Goal: Task Accomplishment & Management: Complete application form

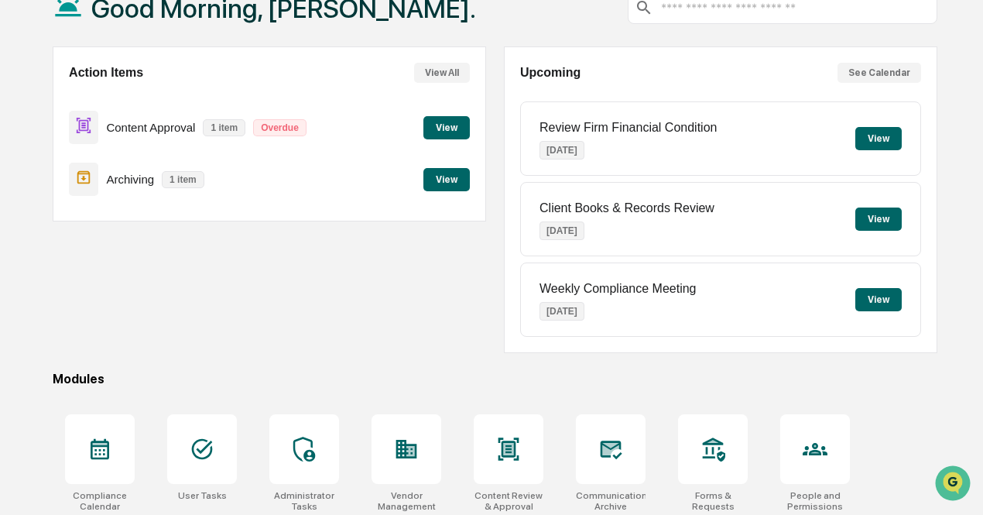
scroll to position [155, 0]
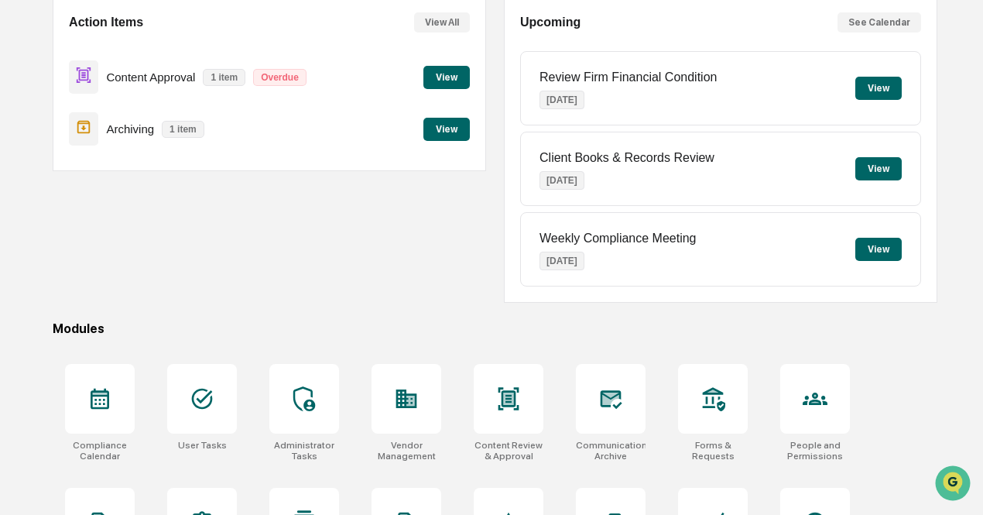
click at [166, 78] on p "Content Approval" at bounding box center [150, 76] width 89 height 13
click at [444, 78] on button "View" at bounding box center [446, 77] width 46 height 23
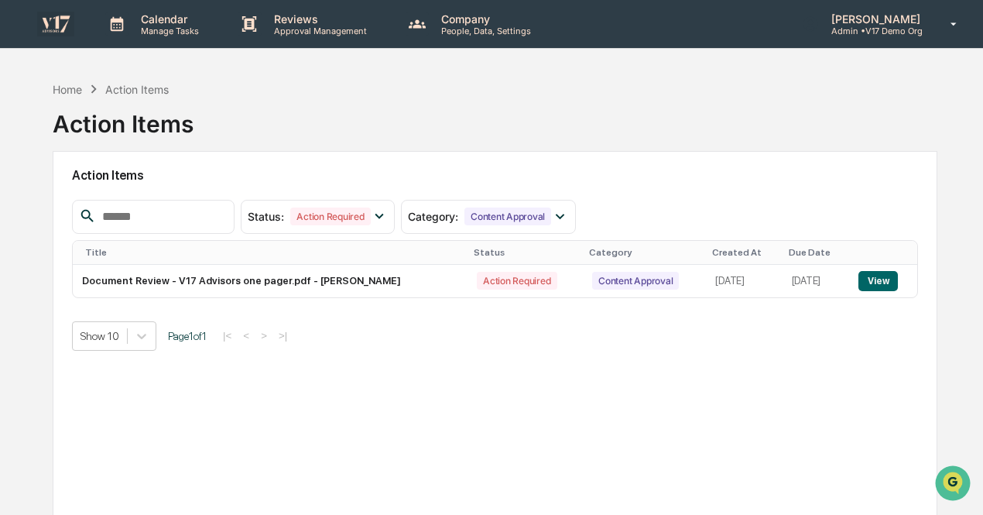
click at [282, 26] on p "Approval Management" at bounding box center [318, 31] width 113 height 11
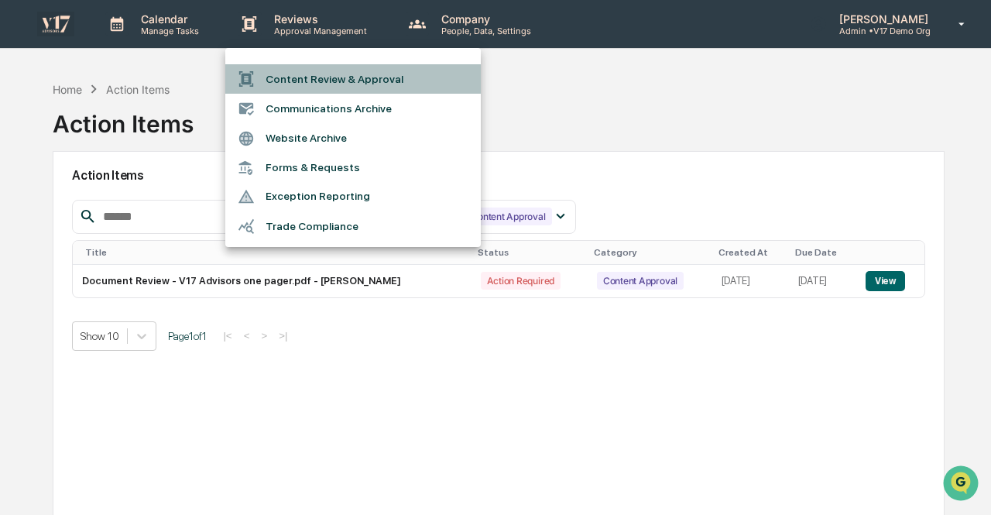
click at [301, 70] on li "Content Review & Approval" at bounding box center [352, 78] width 255 height 29
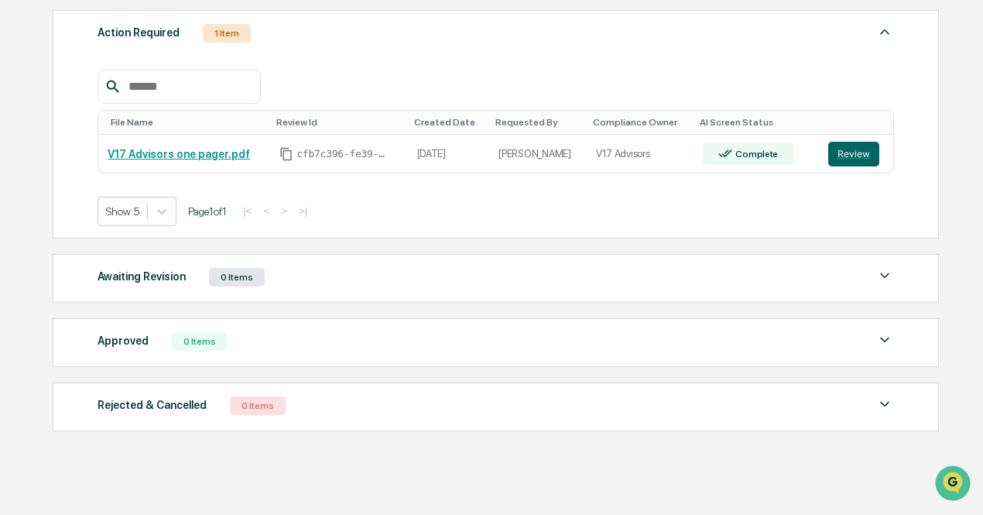
scroll to position [258, 0]
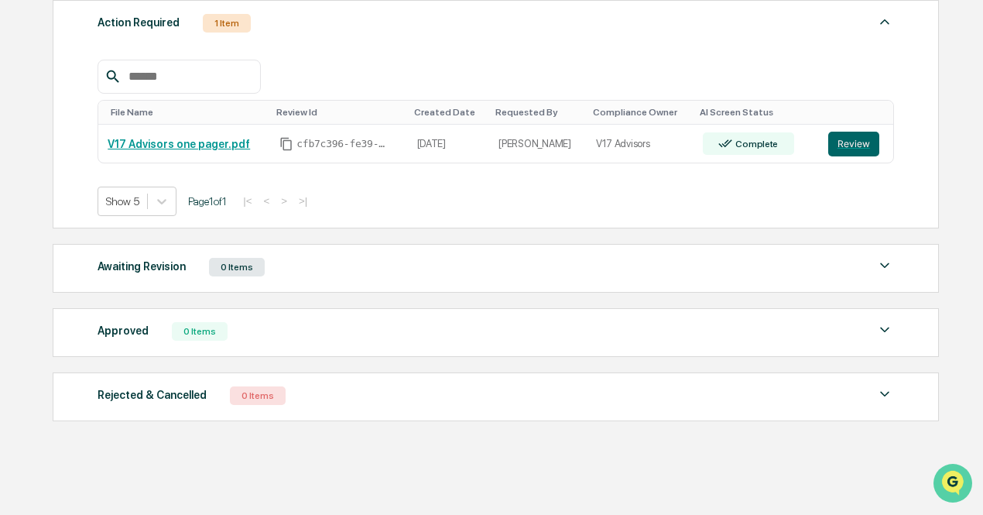
click at [957, 481] on img "Open customer support" at bounding box center [952, 482] width 39 height 31
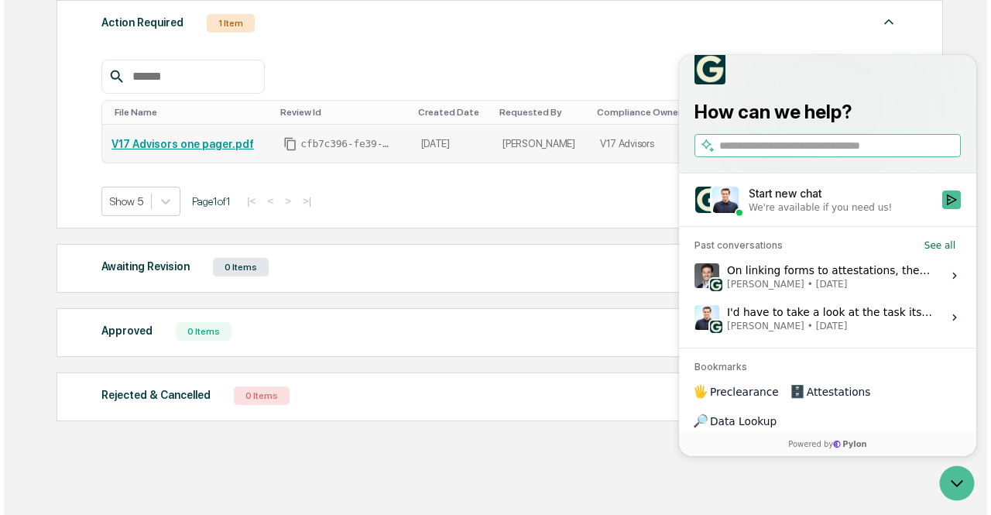
scroll to position [26, 0]
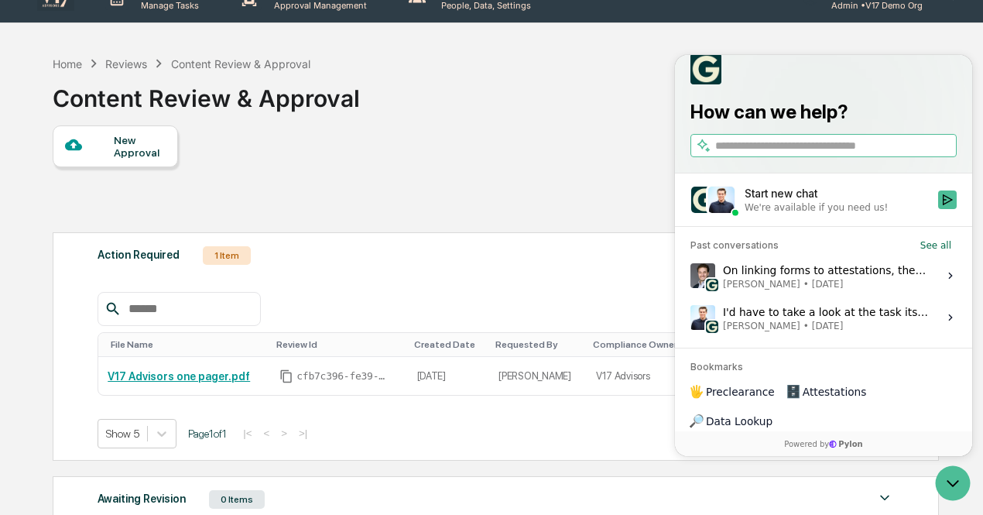
click at [573, 185] on div "New Approval Settings" at bounding box center [495, 174] width 885 height 99
click at [964, 479] on icon "Open customer support" at bounding box center [952, 483] width 39 height 39
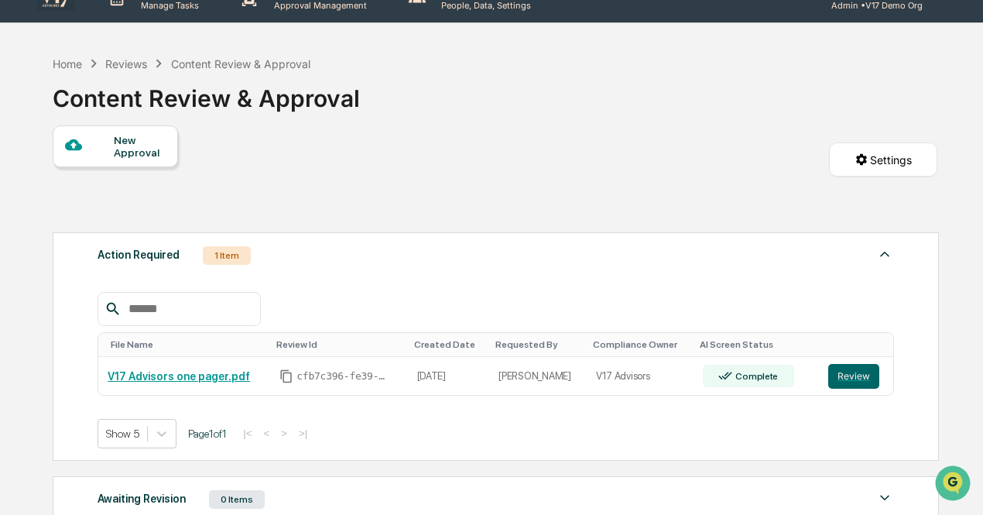
click at [134, 146] on div "New Approval" at bounding box center [140, 146] width 52 height 25
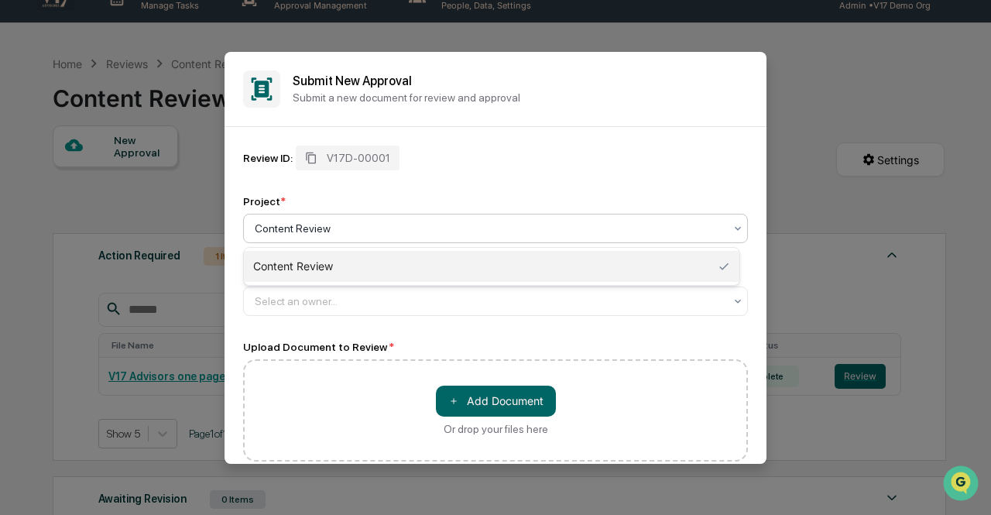
click at [361, 229] on div at bounding box center [489, 228] width 469 height 15
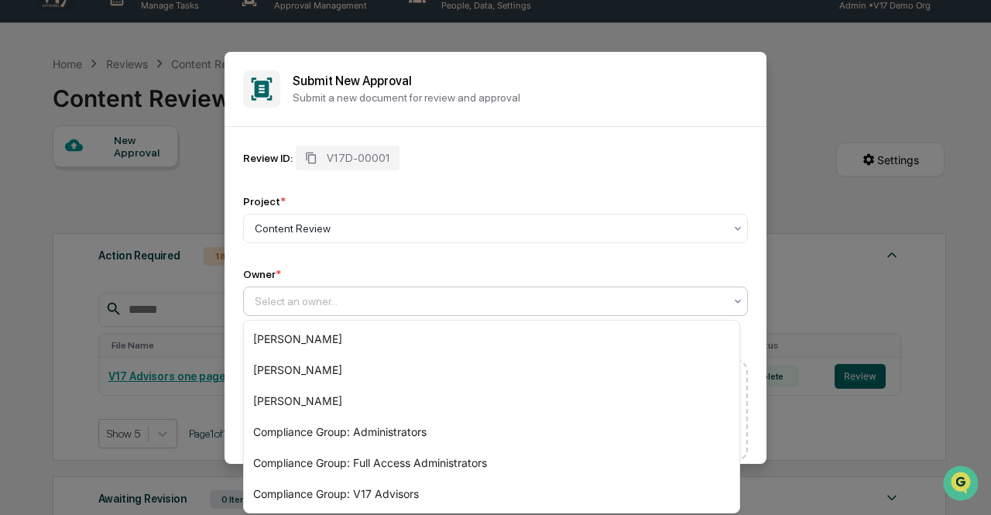
click at [351, 294] on div at bounding box center [489, 300] width 469 height 15
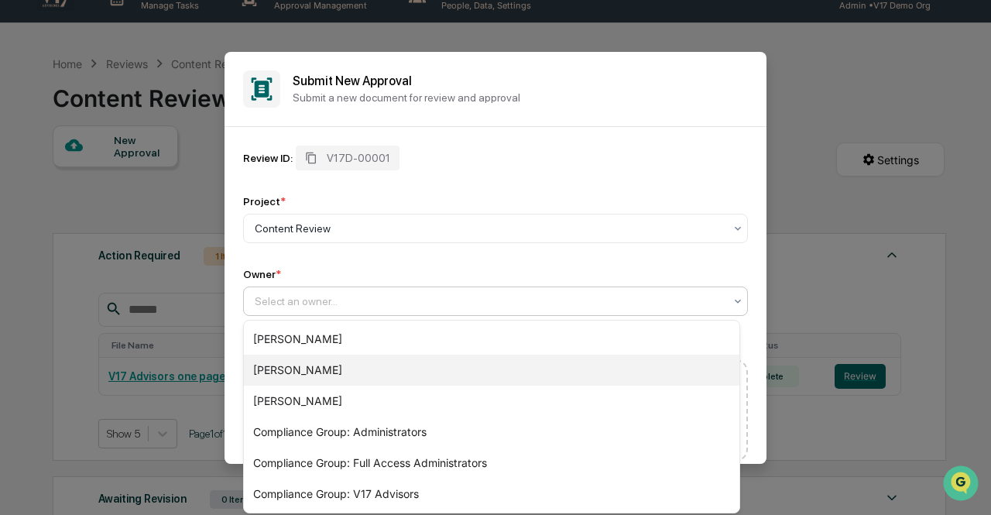
click at [347, 366] on div "[PERSON_NAME]" at bounding box center [491, 369] width 495 height 31
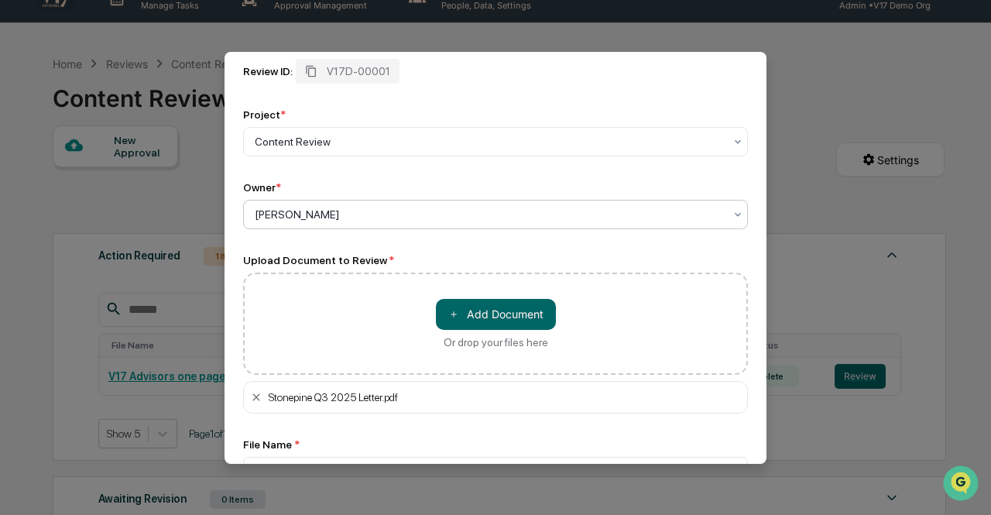
scroll to position [198, 0]
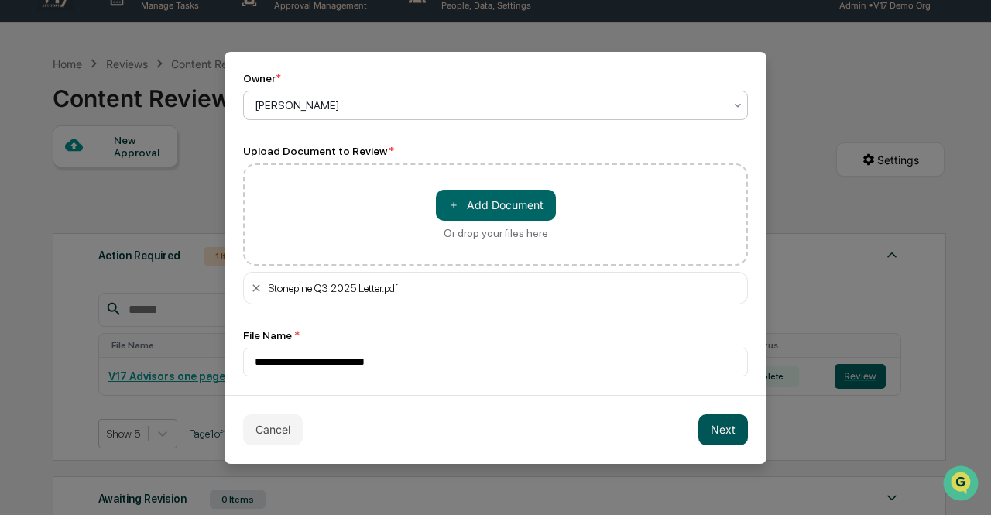
click at [718, 423] on button "Next" at bounding box center [723, 429] width 50 height 31
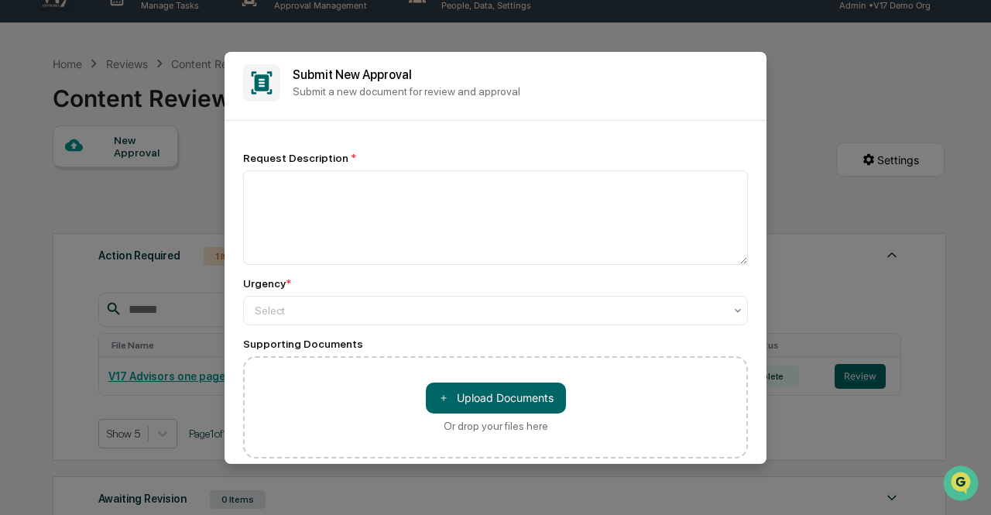
scroll to position [0, 0]
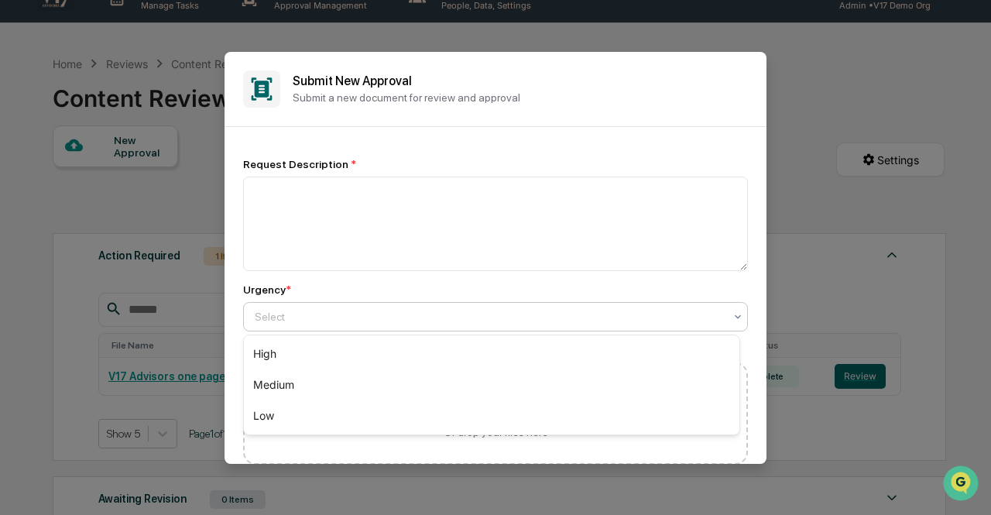
click at [483, 311] on div at bounding box center [489, 316] width 469 height 15
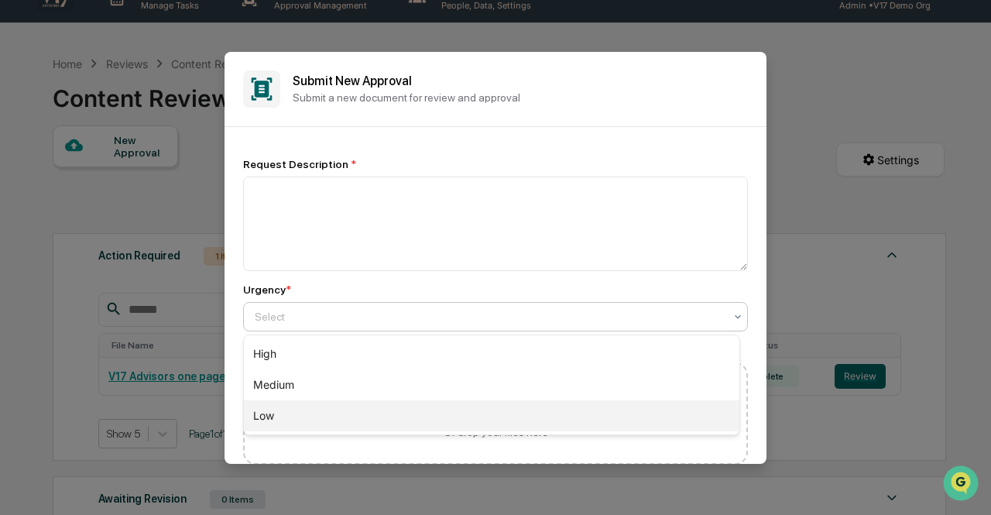
click at [441, 411] on div "Low" at bounding box center [491, 415] width 495 height 31
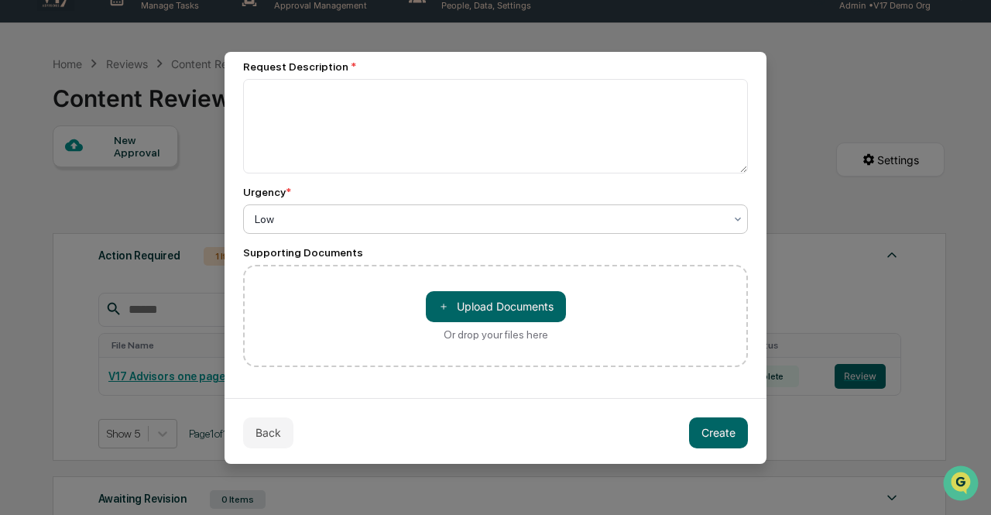
scroll to position [101, 0]
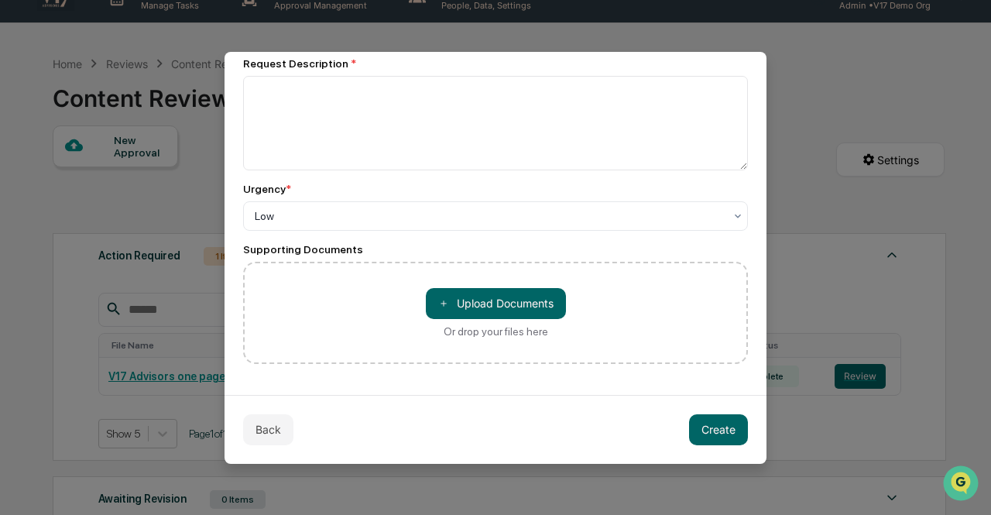
click at [731, 451] on div "Back Create" at bounding box center [495, 429] width 542 height 69
click at [726, 444] on button "Create" at bounding box center [718, 429] width 59 height 31
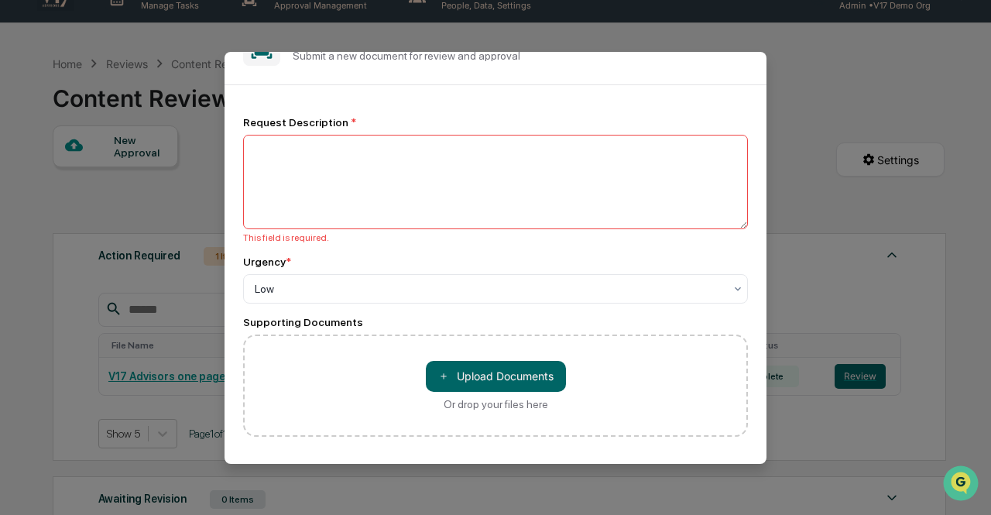
scroll to position [0, 0]
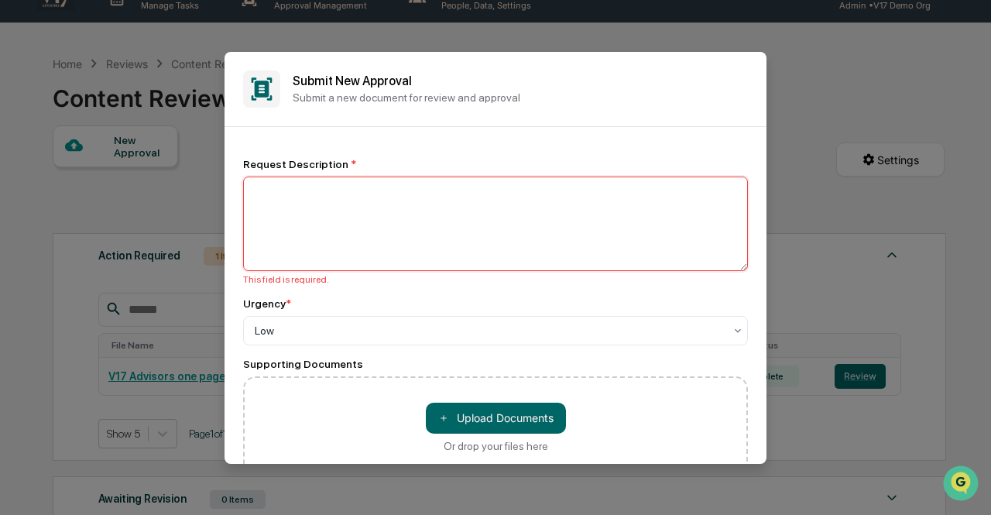
click at [588, 214] on textarea at bounding box center [495, 223] width 505 height 94
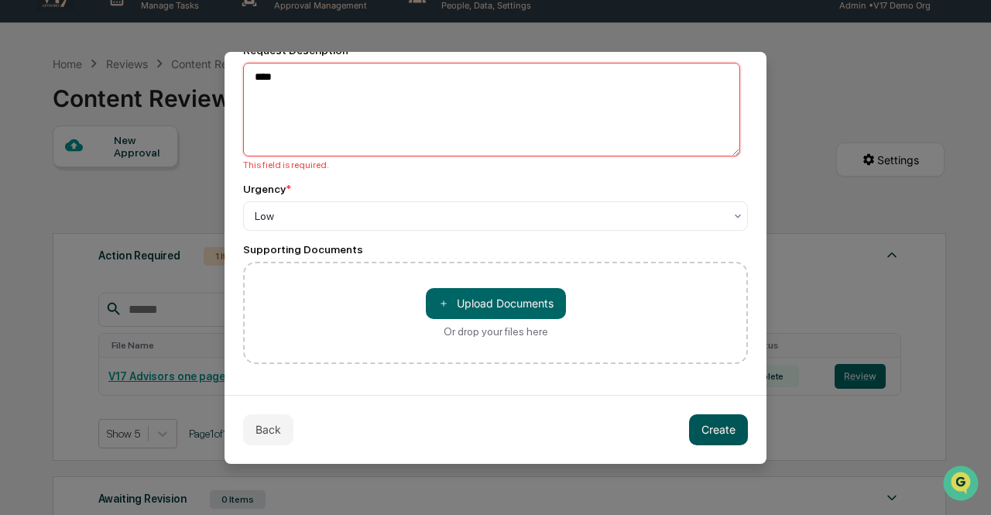
type textarea "****"
click at [726, 429] on button "Create" at bounding box center [718, 429] width 59 height 31
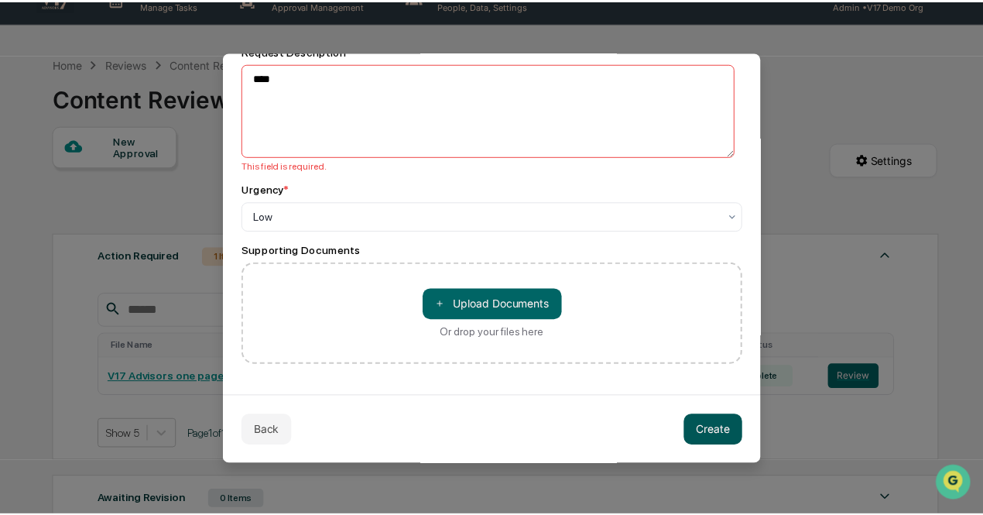
scroll to position [101, 0]
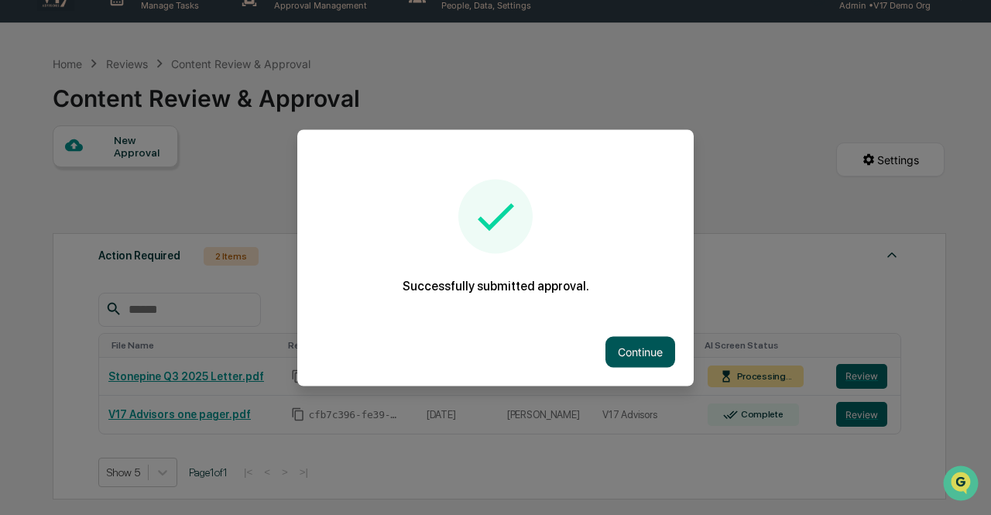
click at [640, 343] on button "Continue" at bounding box center [640, 351] width 70 height 31
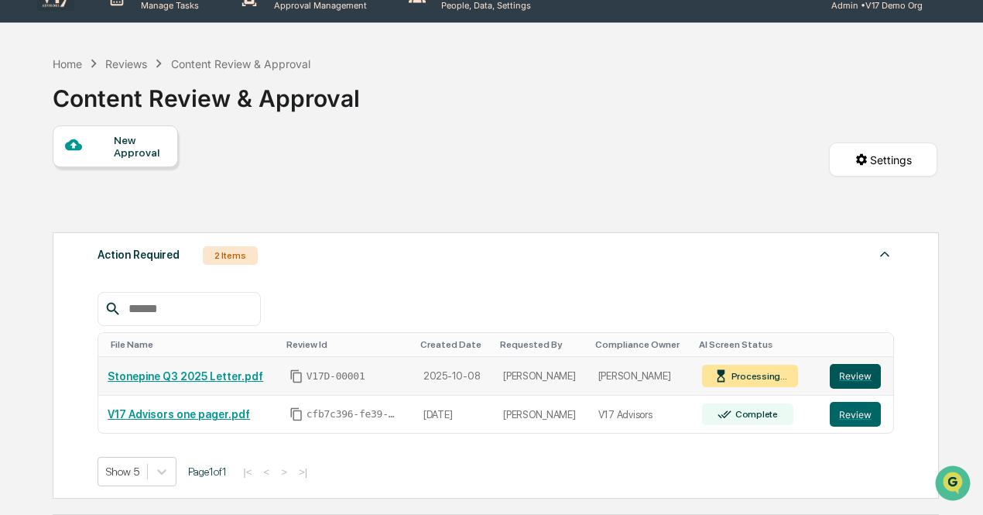
click at [857, 375] on button "Review" at bounding box center [855, 376] width 51 height 25
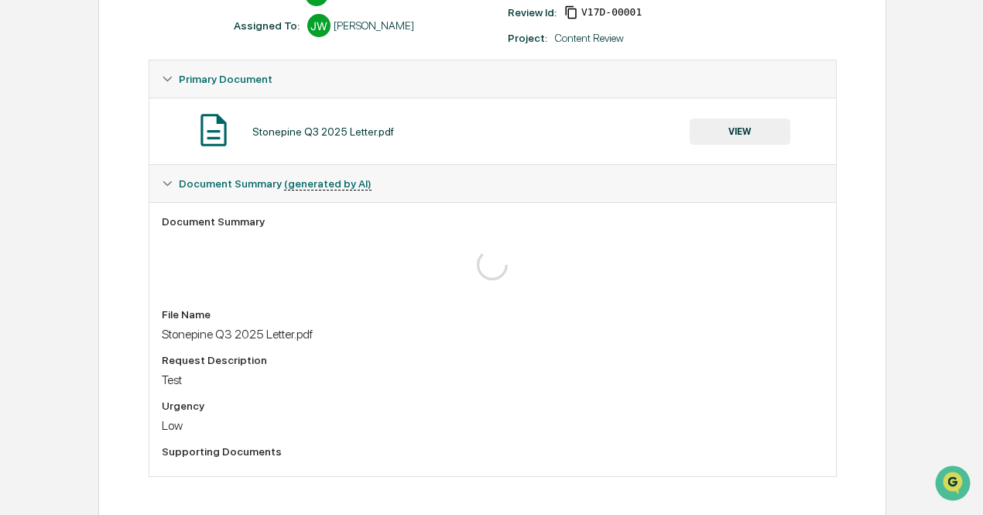
scroll to position [249, 0]
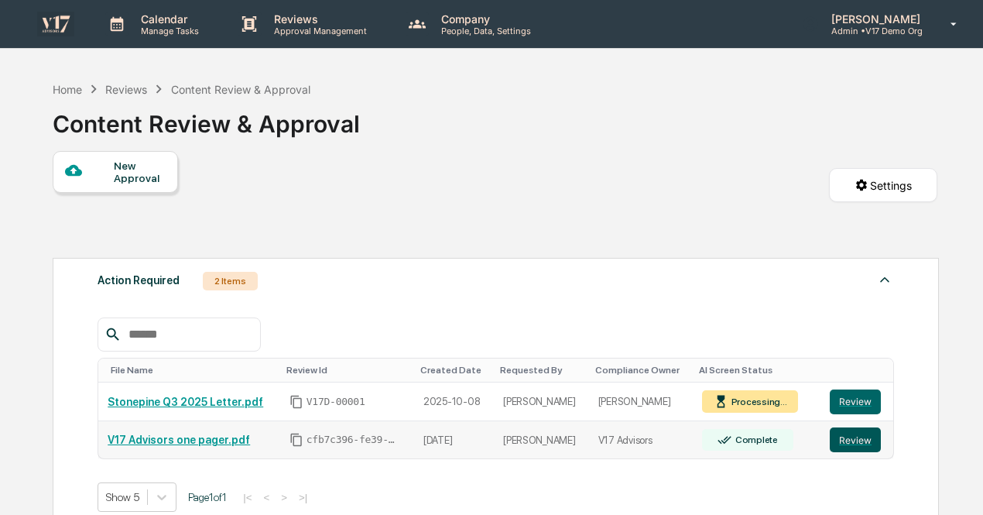
scroll to position [26, 0]
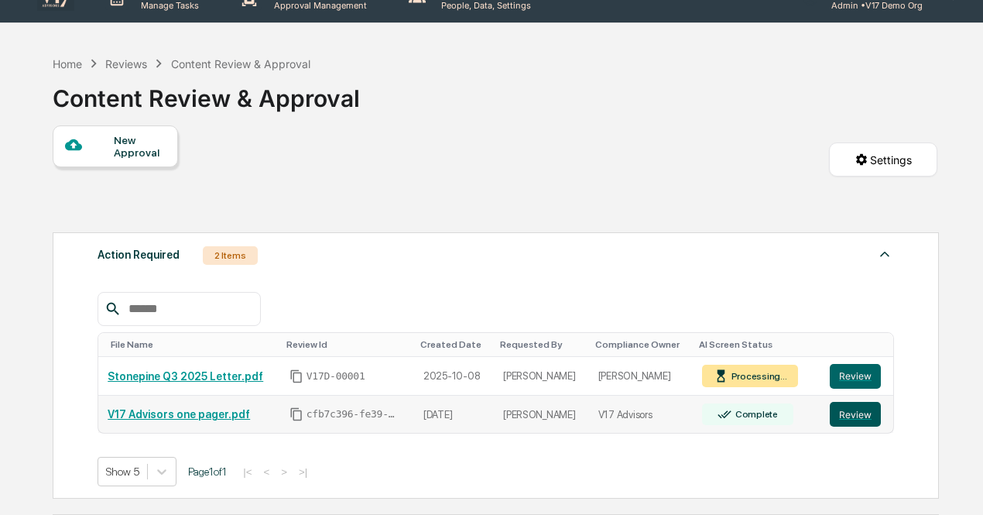
click at [865, 412] on button "Review" at bounding box center [855, 414] width 51 height 25
click at [862, 368] on button "Review" at bounding box center [855, 376] width 51 height 25
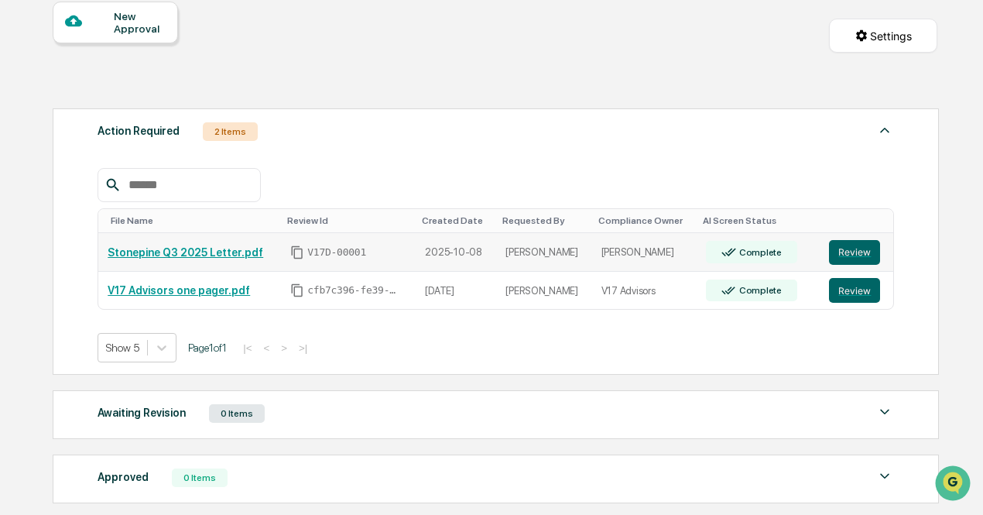
scroll to position [180, 0]
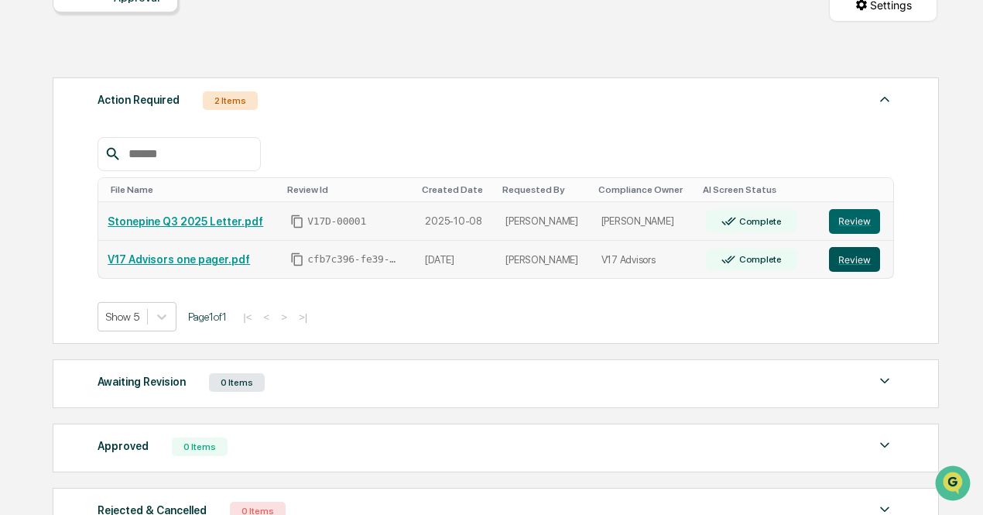
click at [858, 258] on button "Review" at bounding box center [854, 259] width 51 height 25
click at [856, 209] on button "Review" at bounding box center [854, 221] width 51 height 25
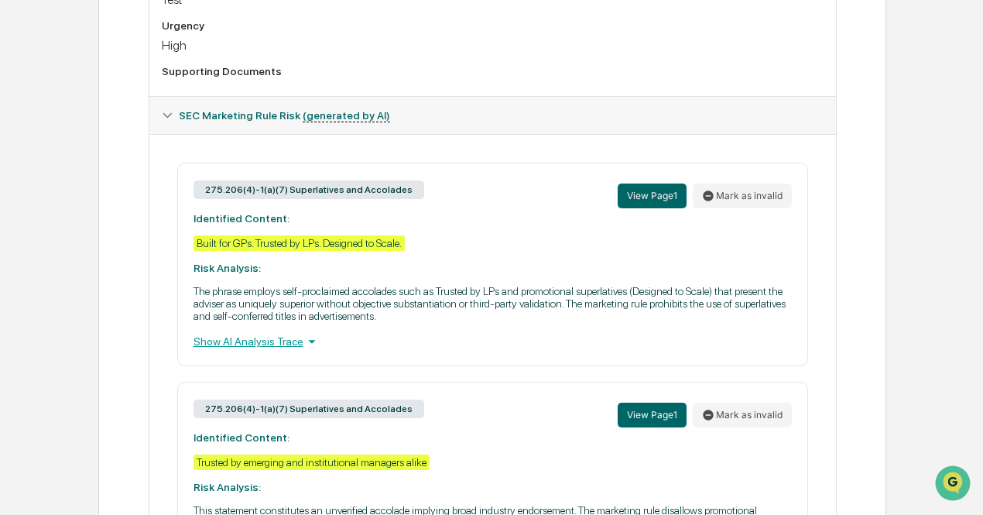
scroll to position [619, 0]
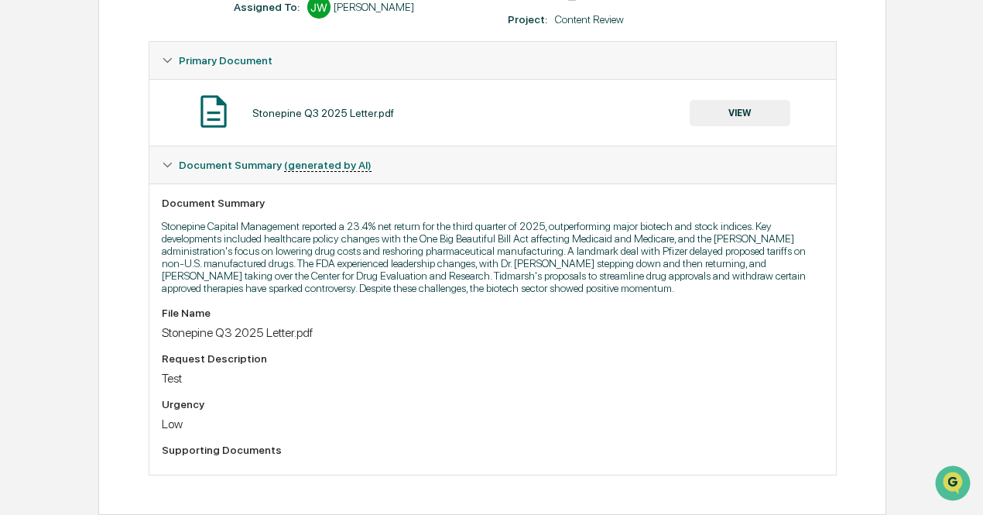
scroll to position [269, 0]
click at [727, 114] on button "VIEW" at bounding box center [739, 113] width 101 height 26
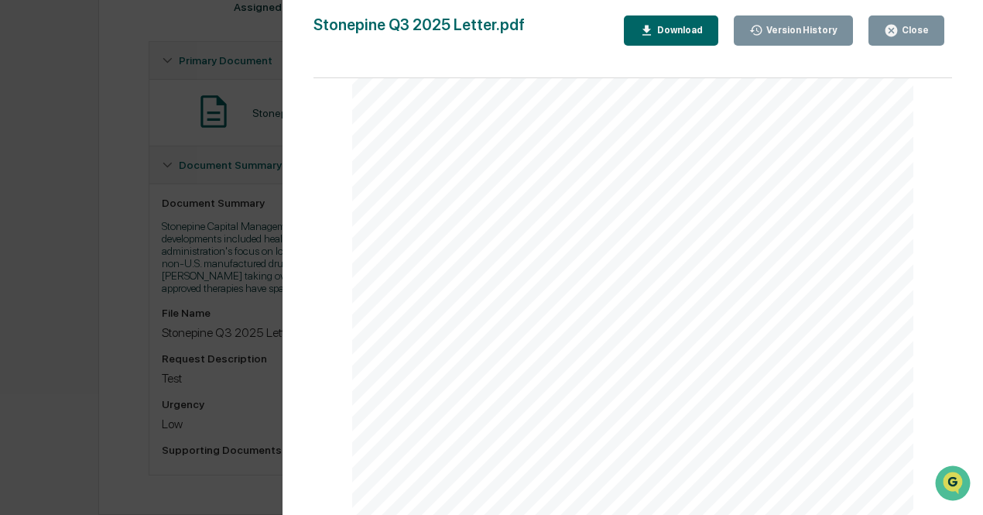
scroll to position [4680, 0]
click at [886, 28] on button "Close" at bounding box center [906, 30] width 76 height 30
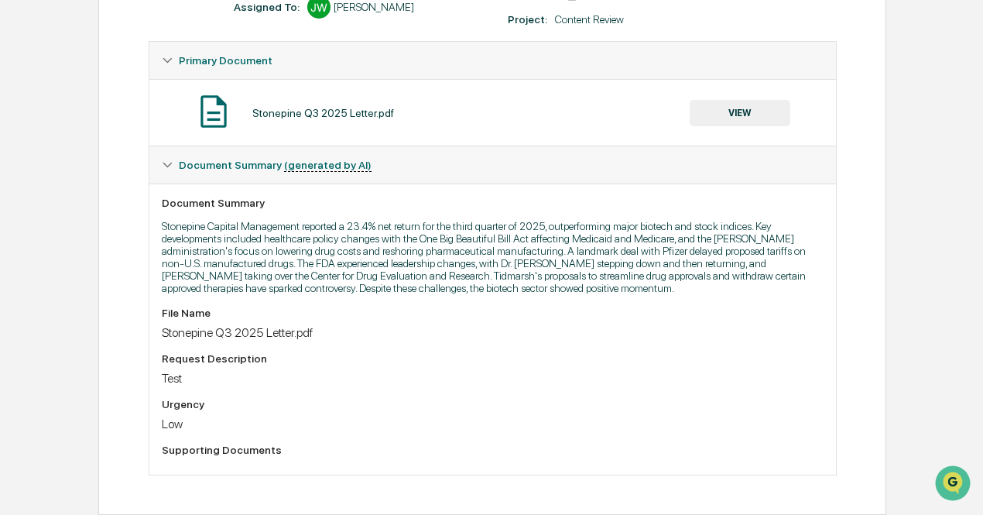
click at [229, 159] on span "Document Summary (generated by AI)" at bounding box center [275, 165] width 193 height 12
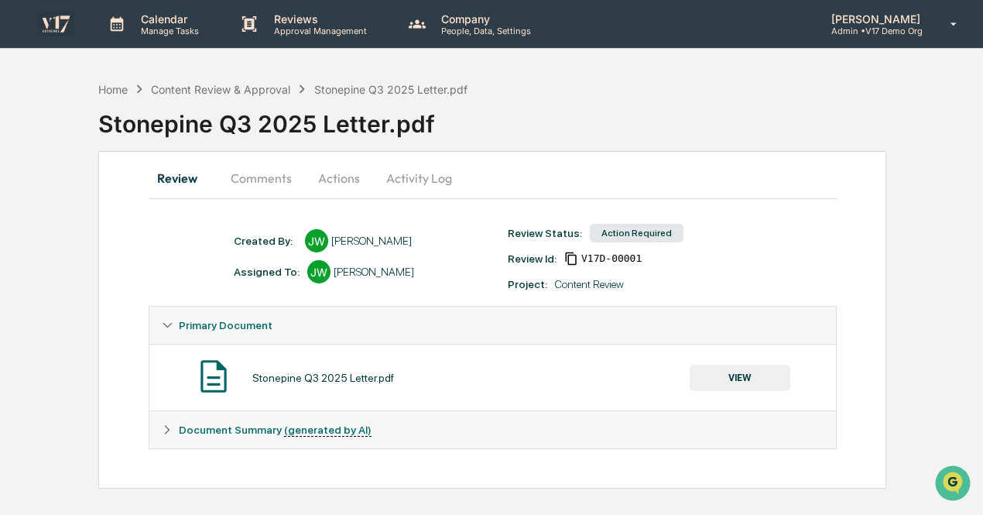
scroll to position [0, 0]
click at [202, 434] on span "Document Summary (generated by AI)" at bounding box center [276, 429] width 193 height 12
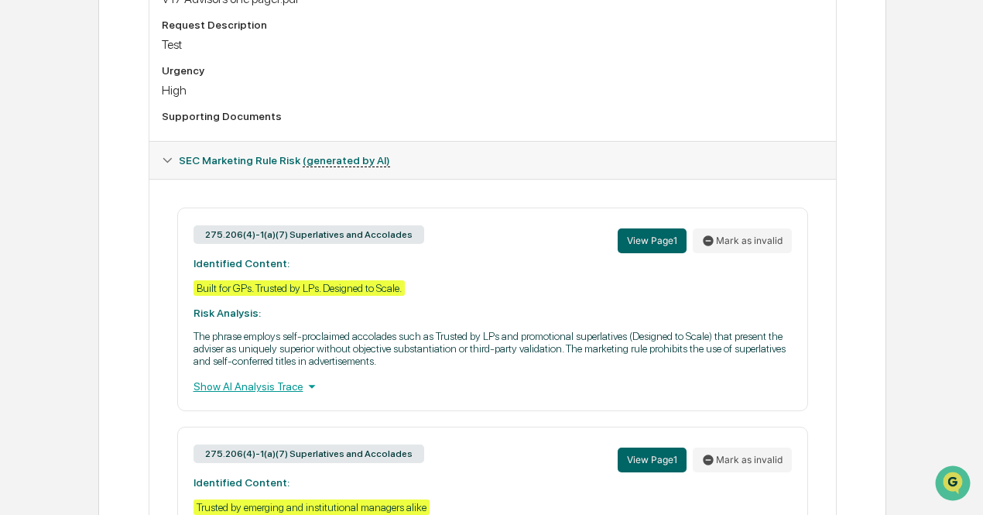
scroll to position [500, 0]
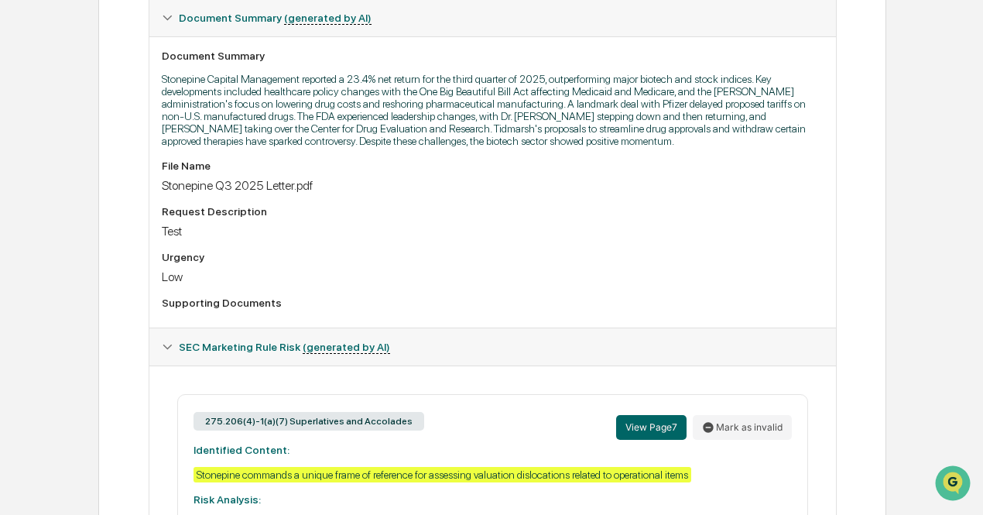
scroll to position [406, 0]
